Goal: Task Accomplishment & Management: Manage account settings

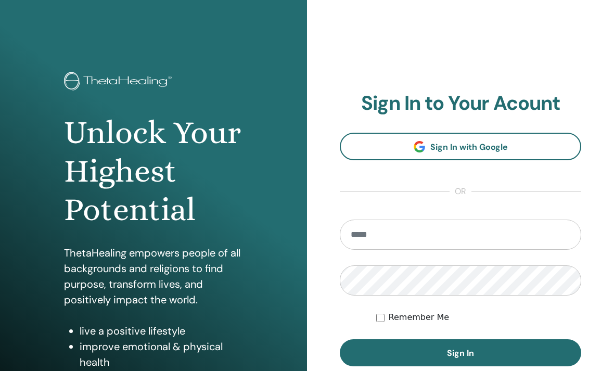
scroll to position [142, 0]
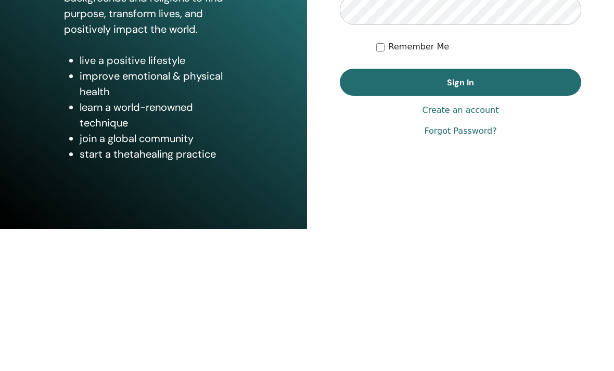
type input "**********"
click at [461, 211] on button "Sign In" at bounding box center [460, 224] width 241 height 27
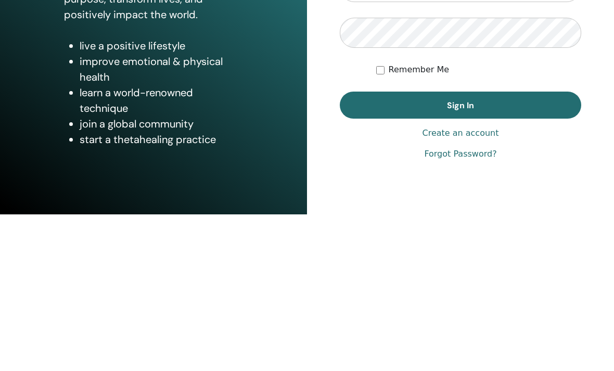
scroll to position [129, 0]
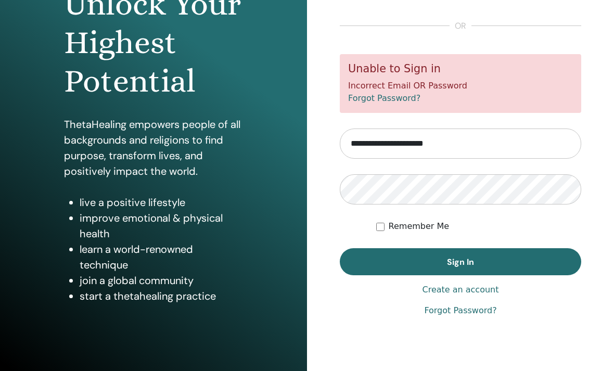
click at [411, 227] on label "Remember Me" at bounding box center [419, 226] width 61 height 12
click at [406, 254] on button "Sign In" at bounding box center [460, 261] width 241 height 27
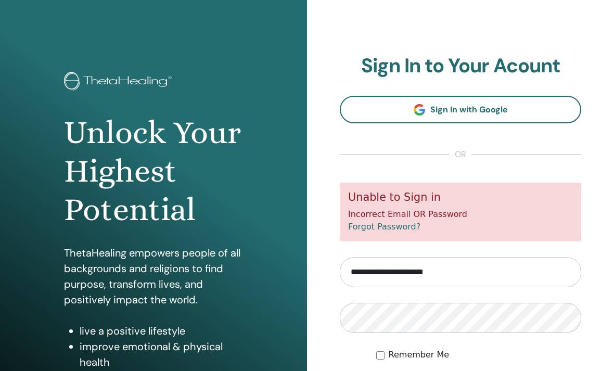
scroll to position [93, 0]
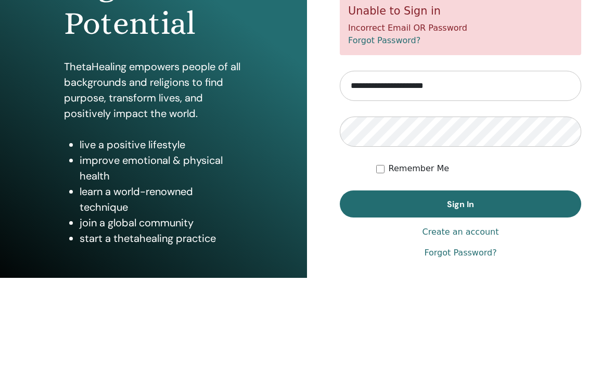
click at [558, 22] on link "Sign In with Google" at bounding box center [460, 17] width 241 height 28
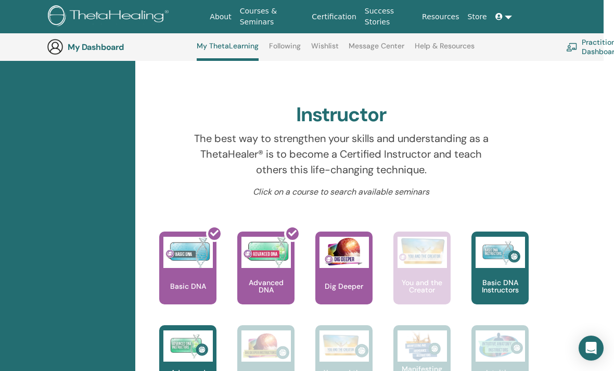
scroll to position [307, 21]
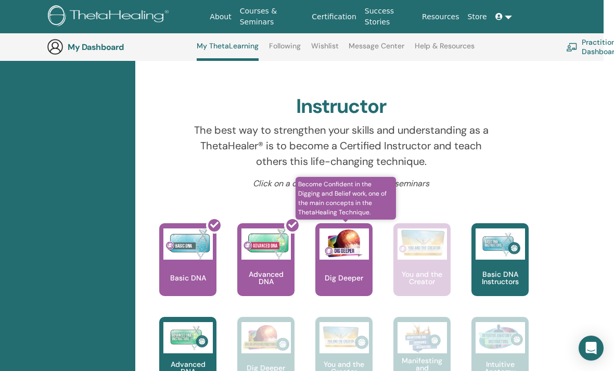
click at [341, 259] on img at bounding box center [344, 243] width 49 height 31
click at [351, 228] on img at bounding box center [344, 243] width 49 height 31
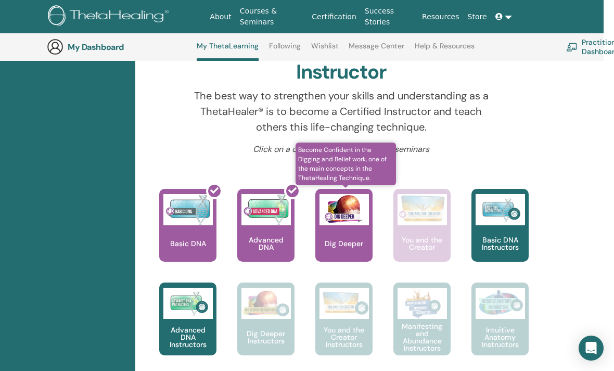
click at [365, 171] on span "Become Confident in the Digging and Belief work, one of the main concepts in th…" at bounding box center [346, 164] width 100 height 43
click at [377, 158] on span "Become Confident in the Digging and Belief work, one of the main concepts in th…" at bounding box center [346, 164] width 100 height 43
